Goal: Find contact information: Find contact information

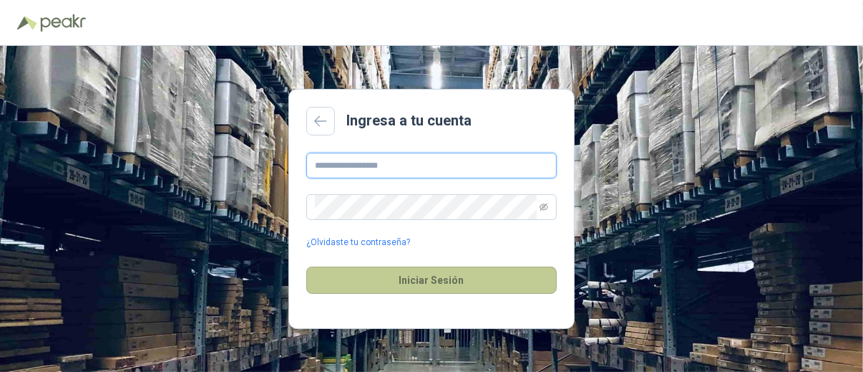
type input "**********"
click at [435, 281] on button "Iniciar Sesión" at bounding box center [431, 279] width 251 height 27
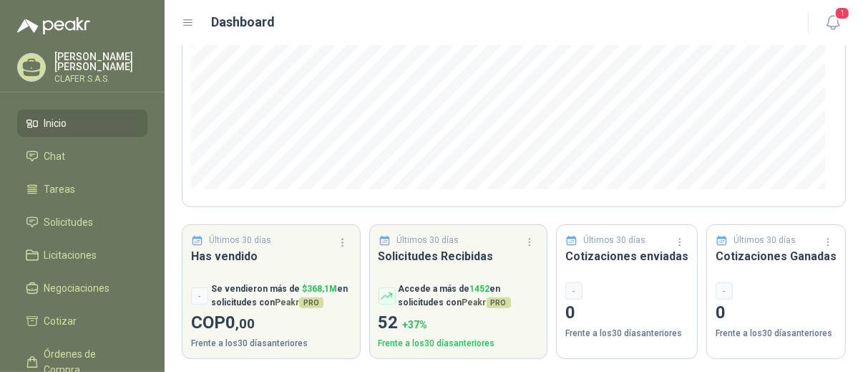
scroll to position [273, 0]
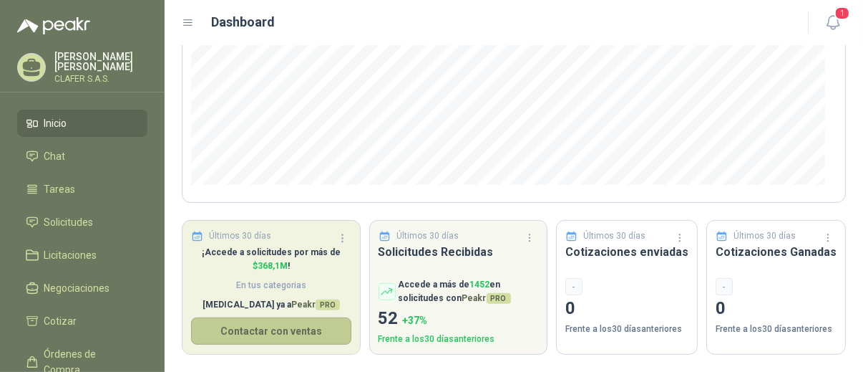
click at [261, 331] on button "Contactar con ventas" at bounding box center [271, 330] width 160 height 27
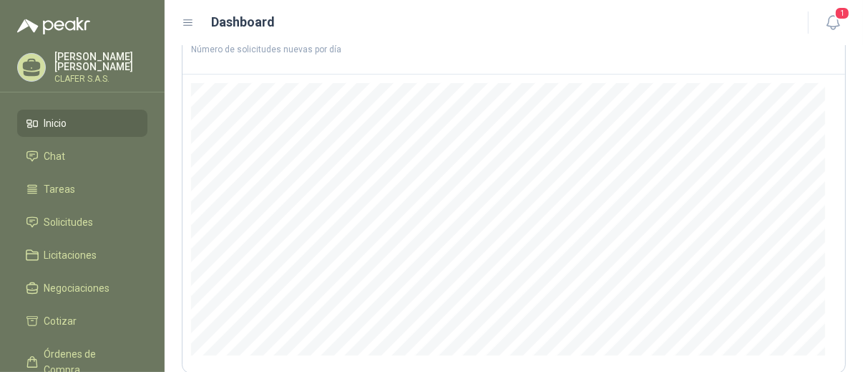
scroll to position [0, 0]
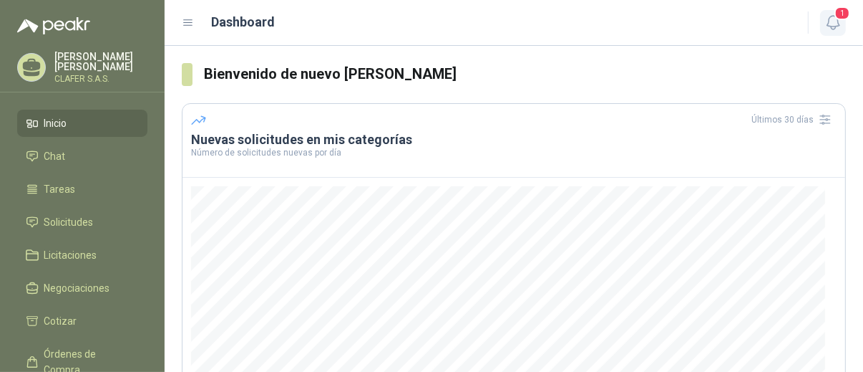
click at [844, 14] on span "1" at bounding box center [843, 13] width 16 height 14
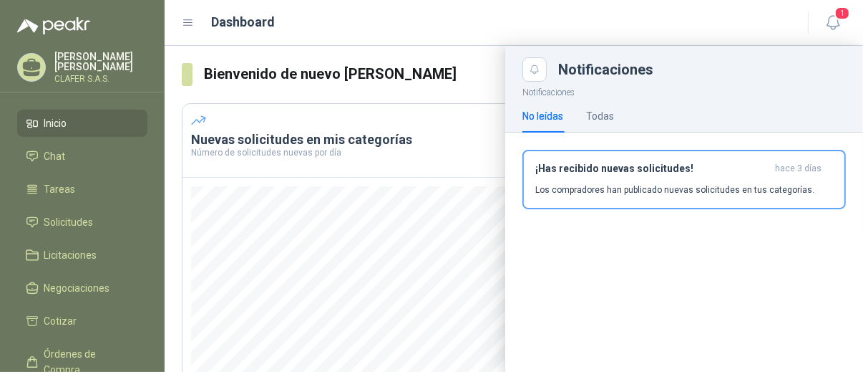
click at [60, 122] on span "Inicio" at bounding box center [55, 123] width 23 height 16
